Goal: Find specific page/section: Find specific page/section

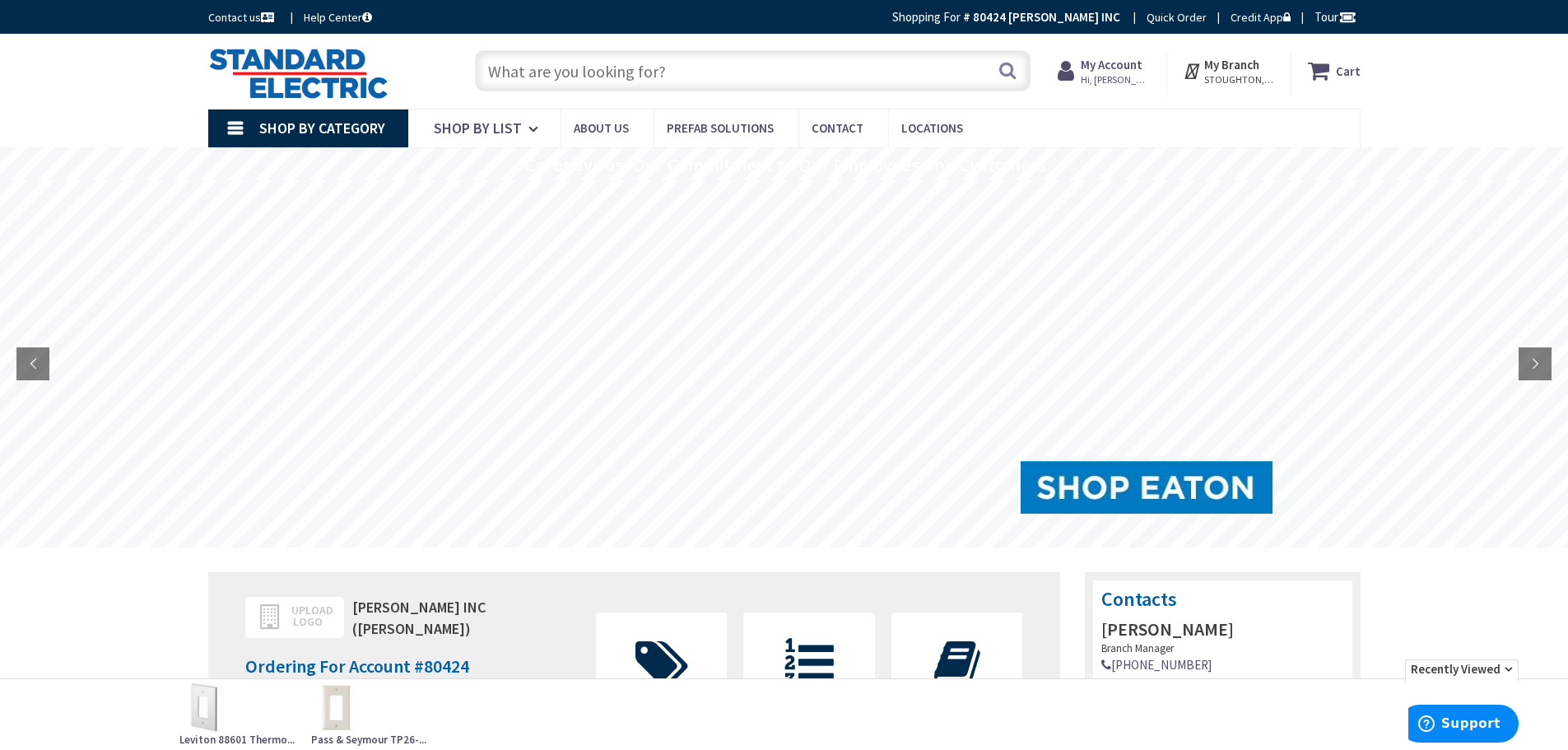
click at [502, 80] on input "text" at bounding box center [752, 70] width 555 height 41
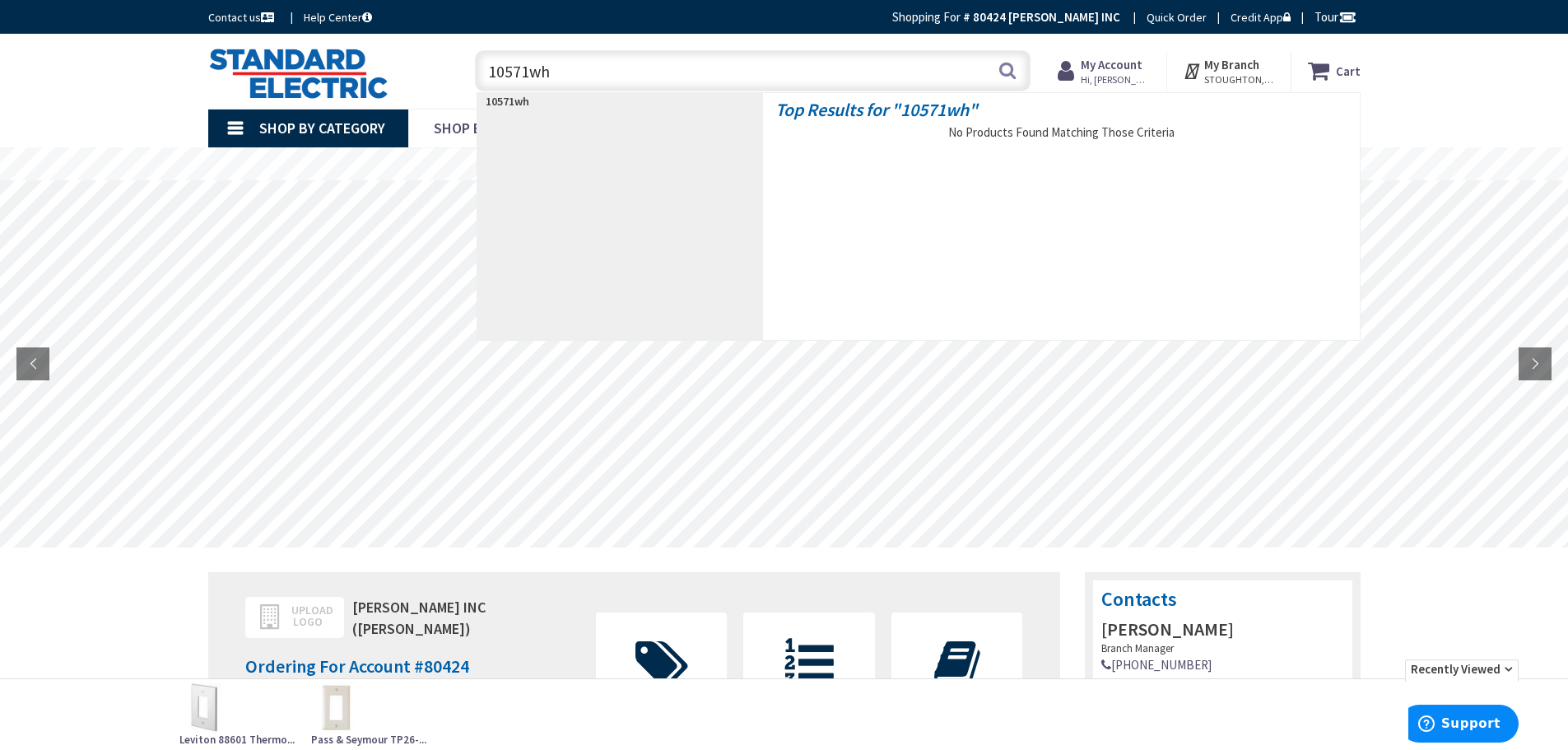
drag, startPoint x: 529, startPoint y: 67, endPoint x: 662, endPoint y: 82, distance: 133.8
click at [662, 82] on input "10571wh" at bounding box center [752, 70] width 555 height 41
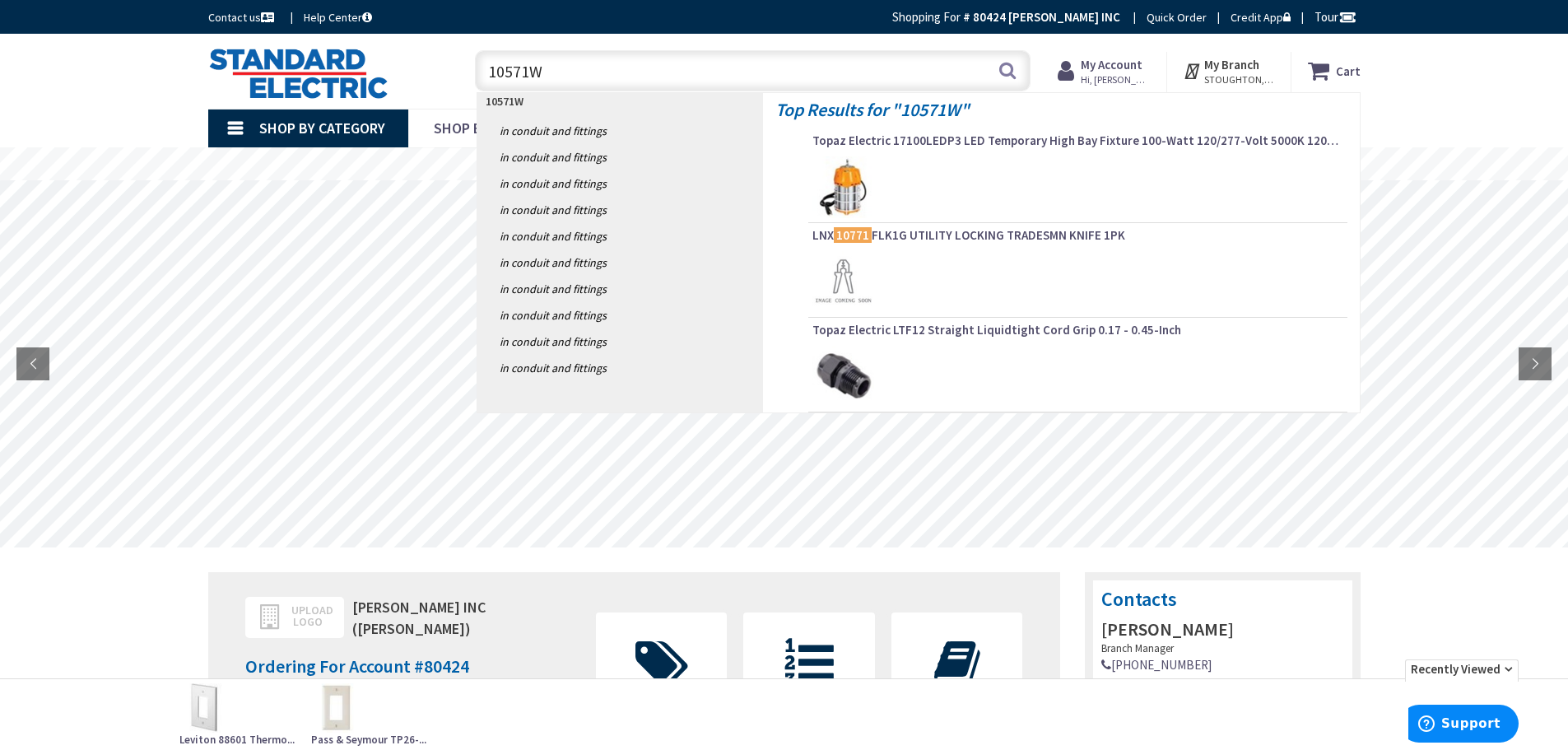
type input "10571WH"
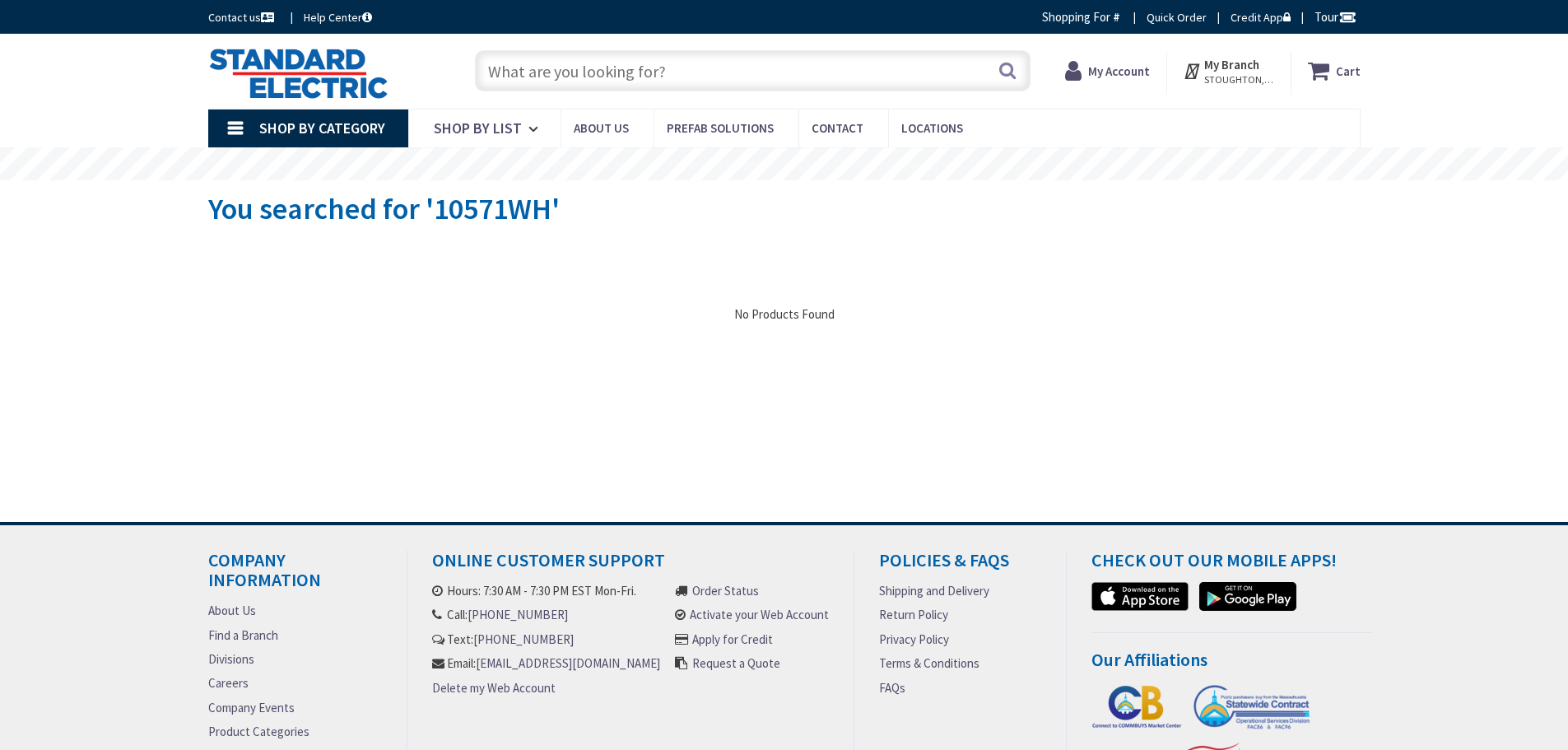
click at [671, 67] on input "text" at bounding box center [752, 70] width 555 height 41
